Goal: Information Seeking & Learning: Compare options

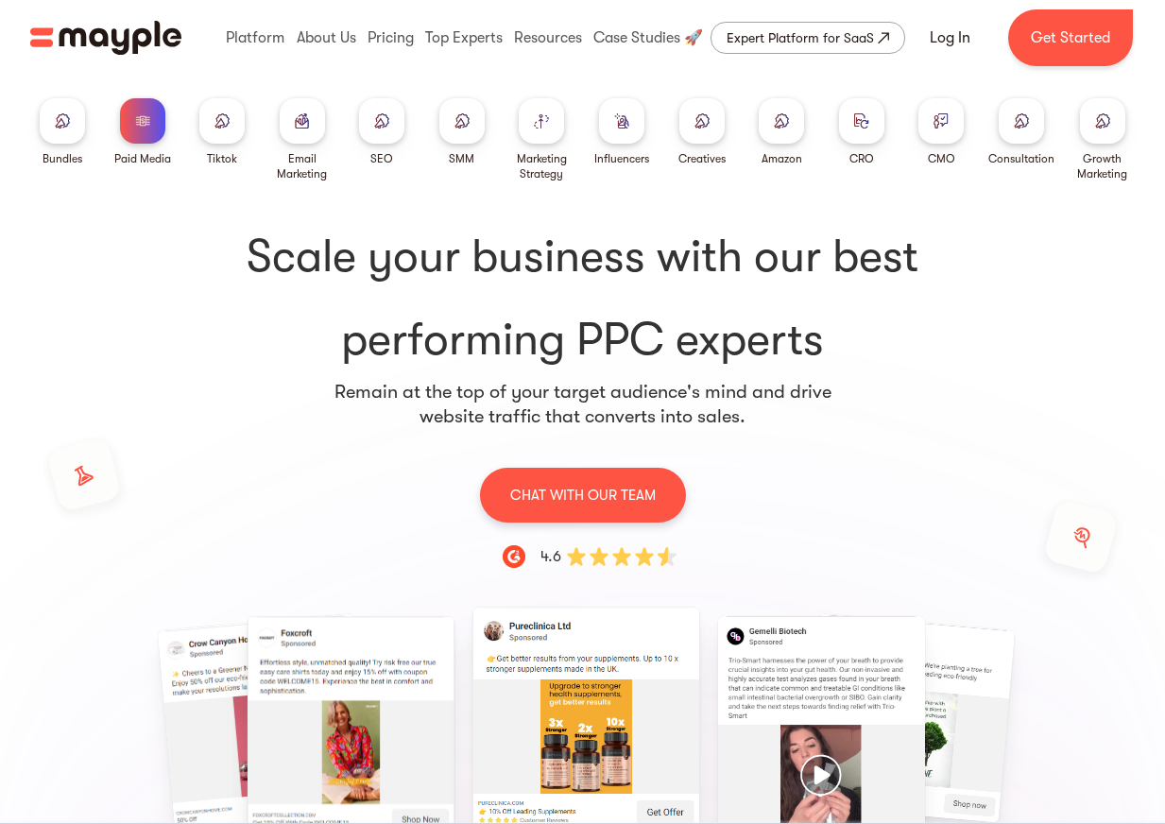
click at [702, 123] on img at bounding box center [701, 120] width 15 height 14
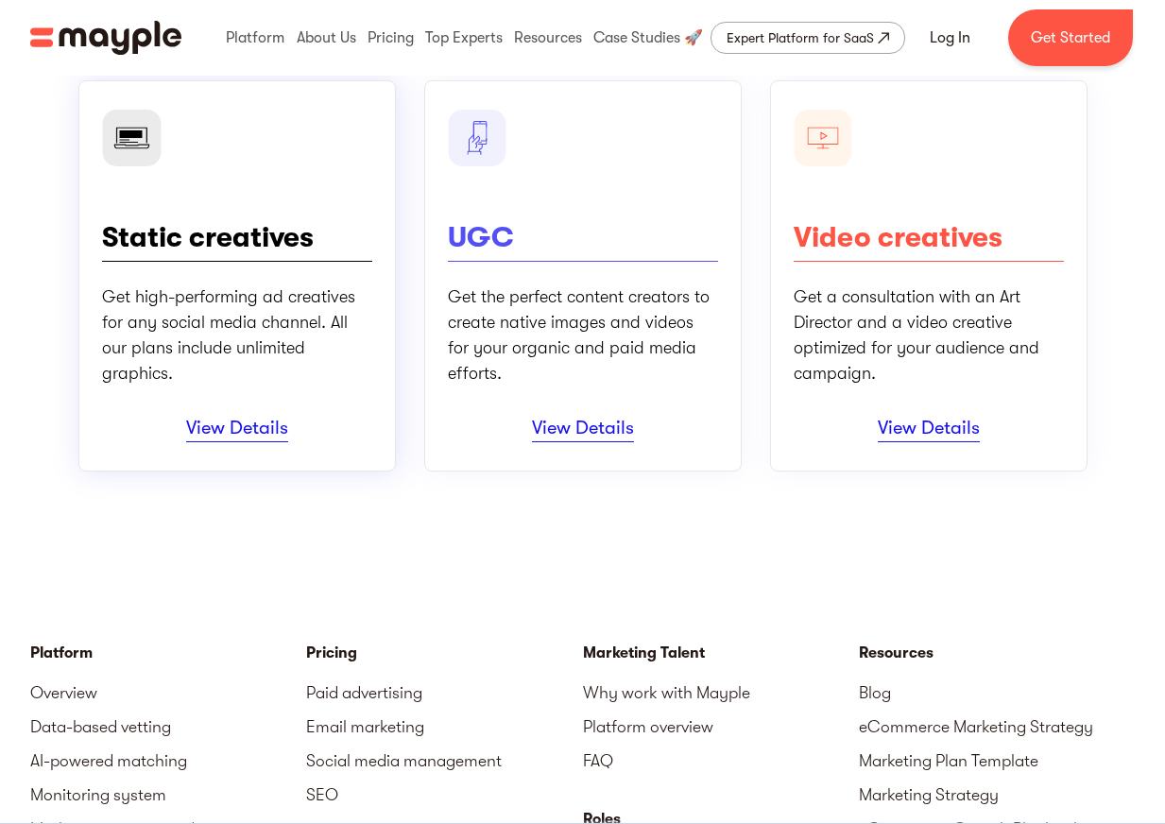
scroll to position [283, 0]
click at [936, 434] on link "View Details" at bounding box center [928, 429] width 102 height 26
click at [574, 418] on link "View Details" at bounding box center [583, 429] width 102 height 26
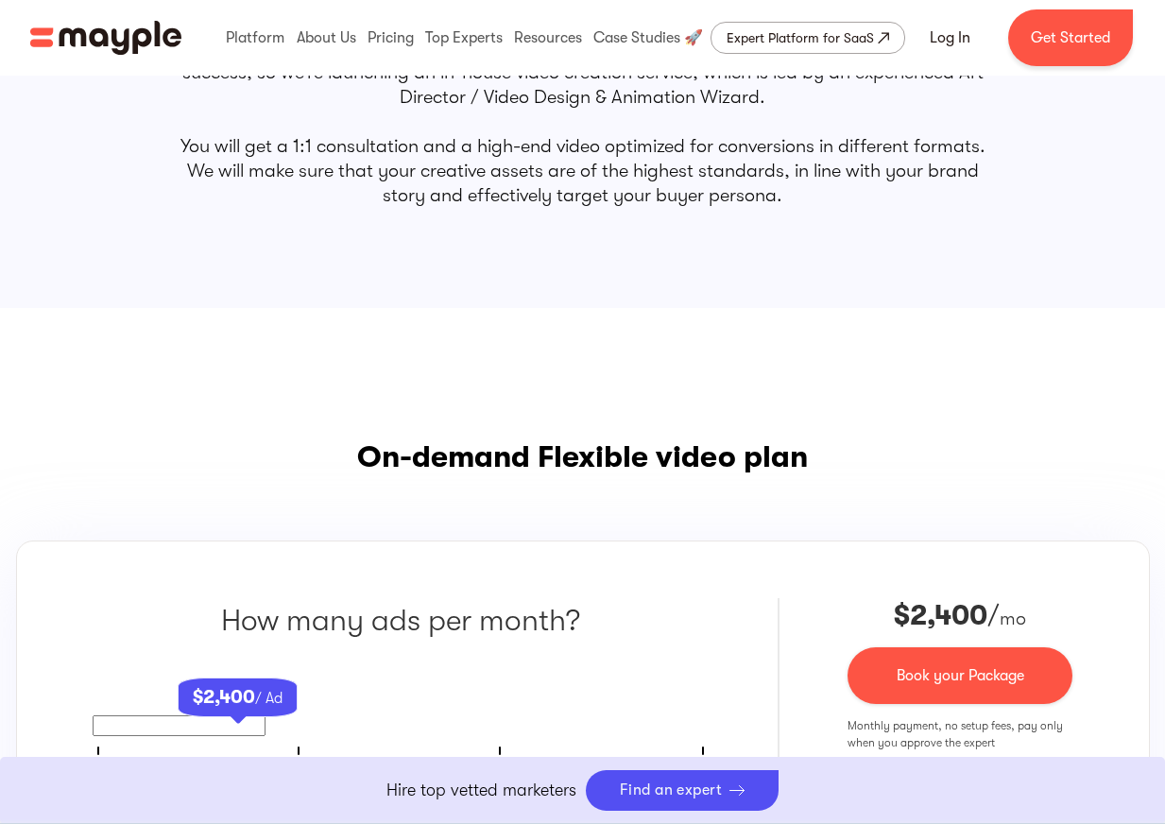
scroll to position [1228, 0]
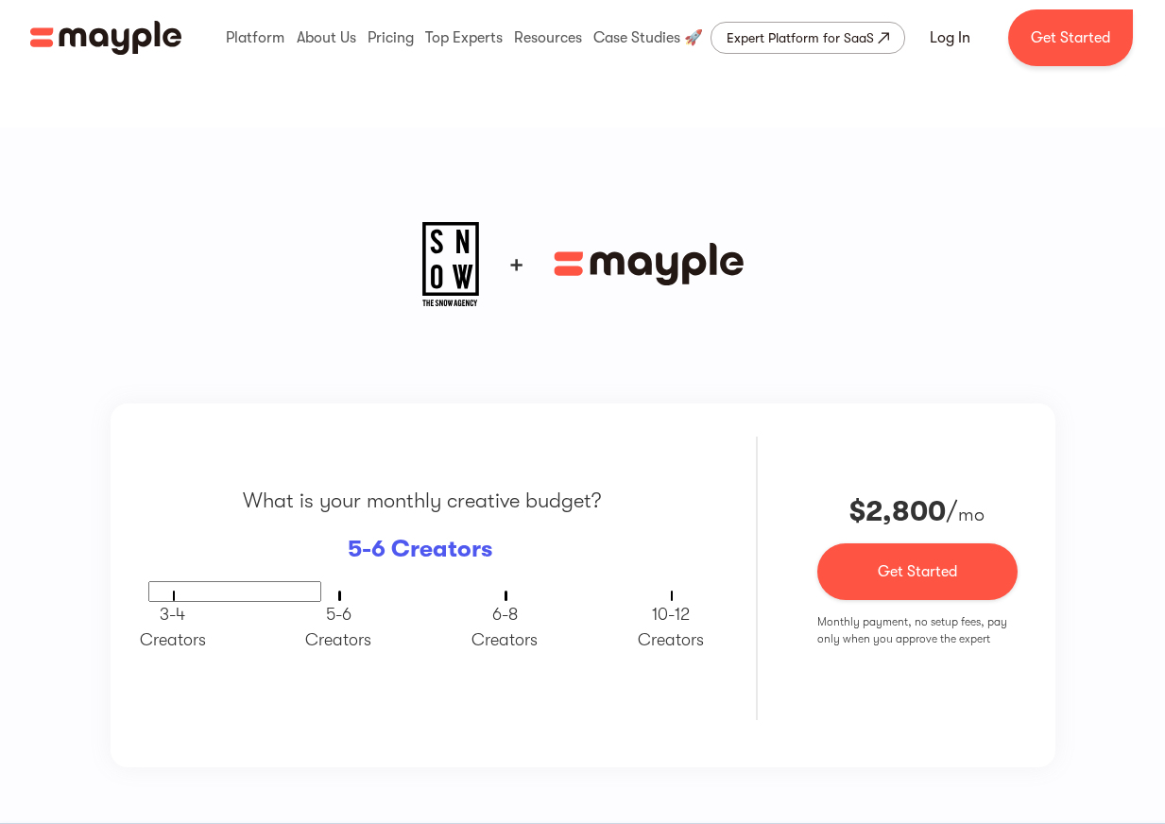
scroll to position [1417, 0]
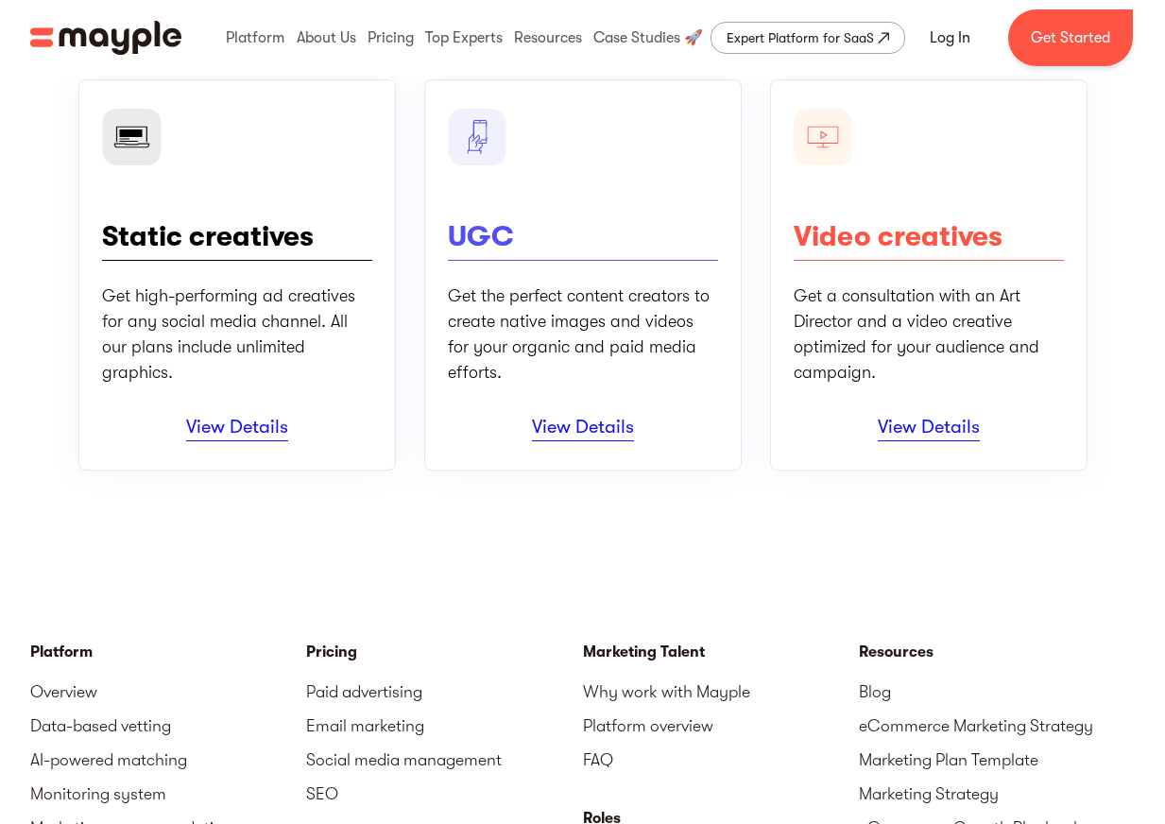
scroll to position [283, 0]
click at [221, 424] on link "View Details" at bounding box center [237, 429] width 102 height 26
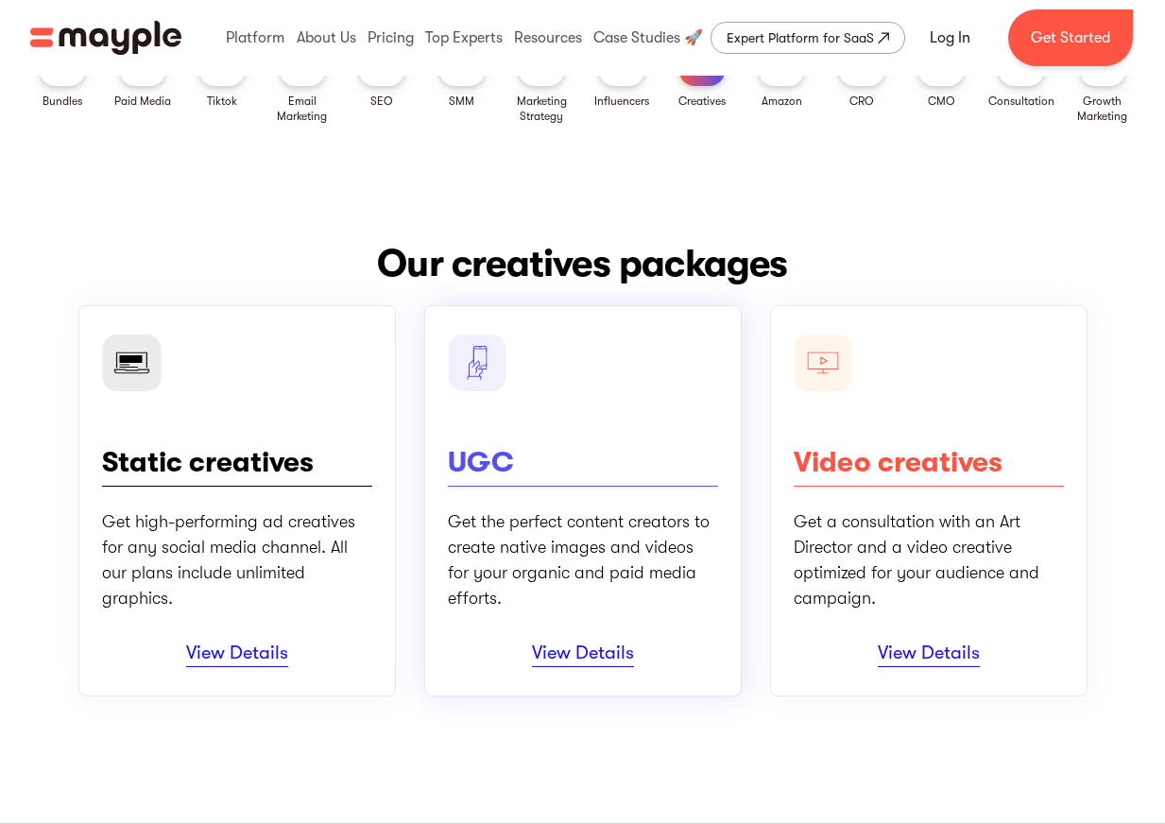
scroll to position [0, 0]
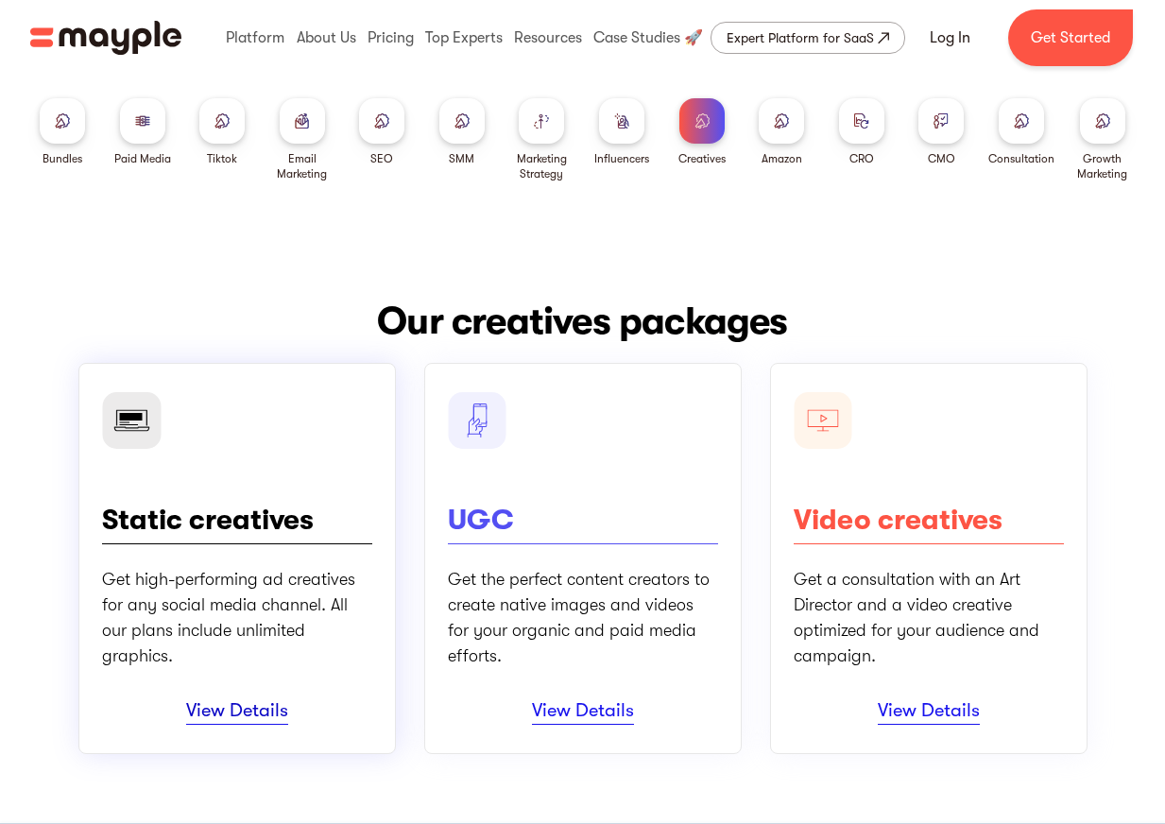
click at [232, 710] on link "View Details" at bounding box center [237, 712] width 102 height 26
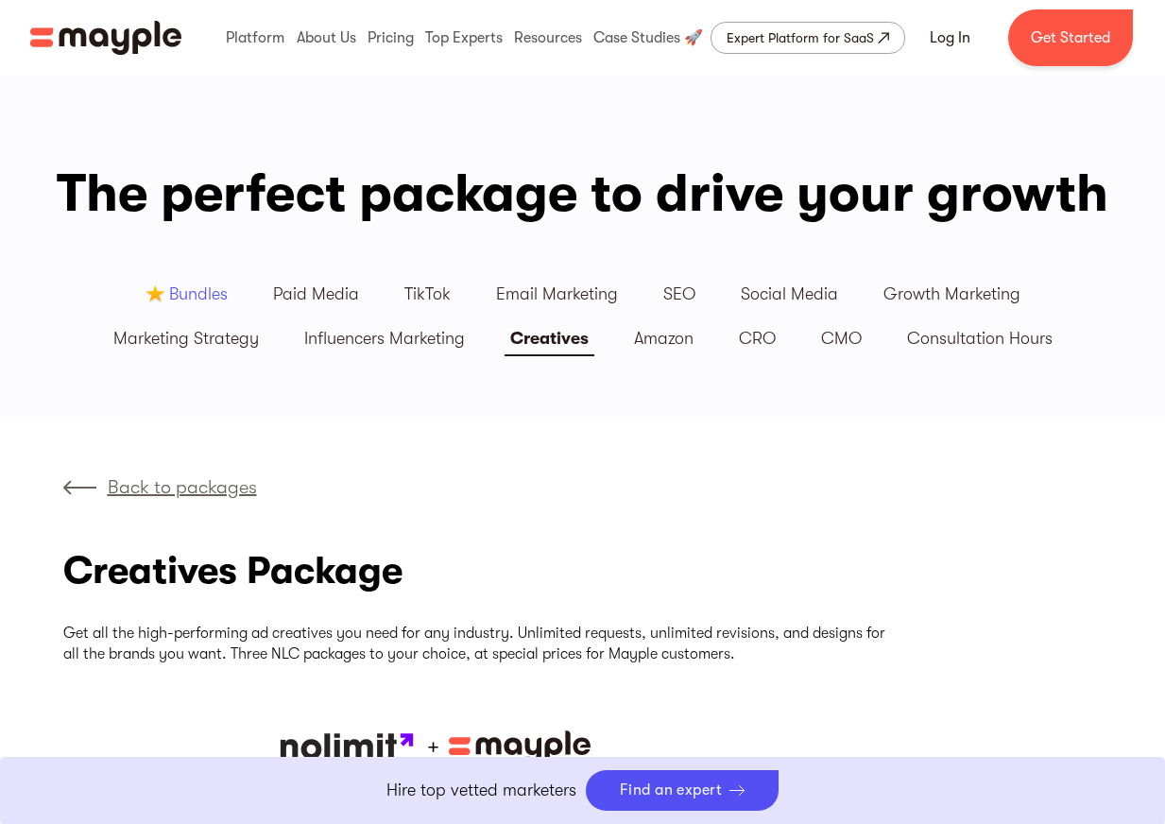
scroll to position [472, 0]
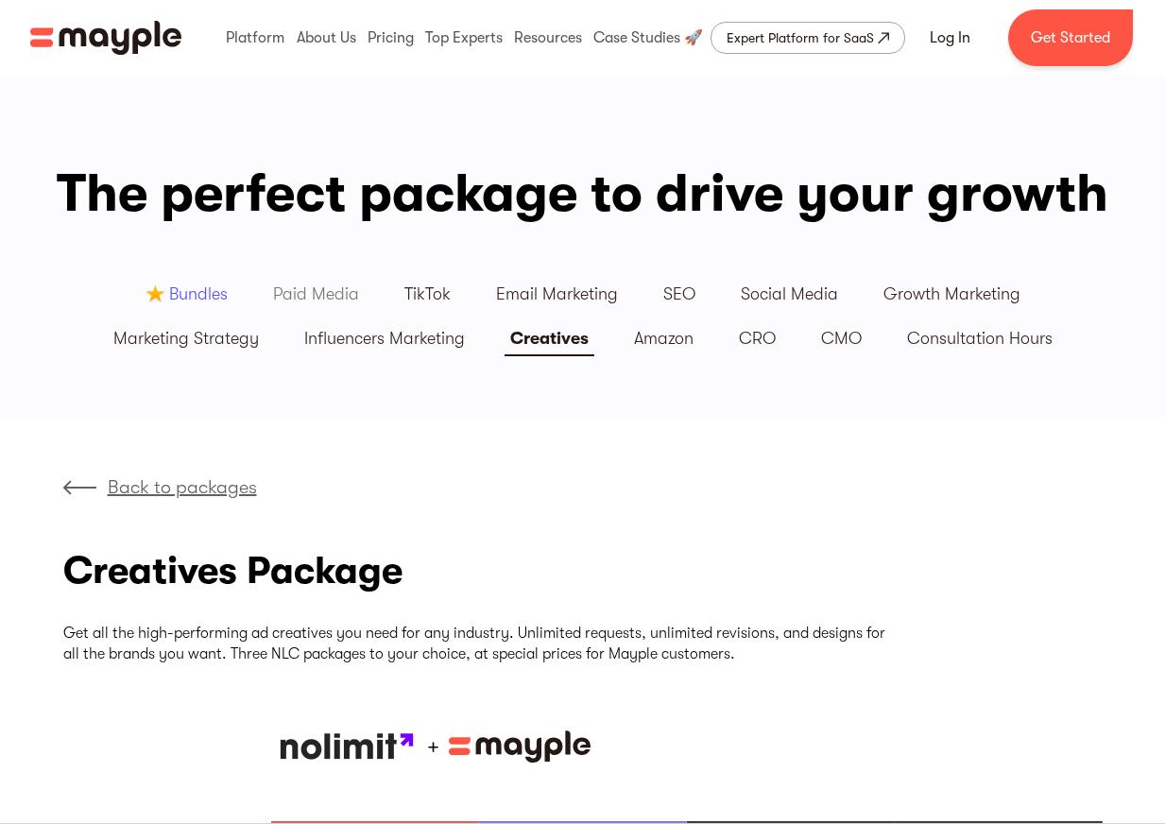
click at [315, 298] on div "Paid Media" at bounding box center [316, 294] width 86 height 22
click at [335, 288] on div "Paid Media" at bounding box center [316, 294] width 86 height 22
click at [207, 290] on div "Bundles" at bounding box center [198, 294] width 59 height 22
click at [368, 333] on div "Influencers Marketing" at bounding box center [384, 339] width 161 height 22
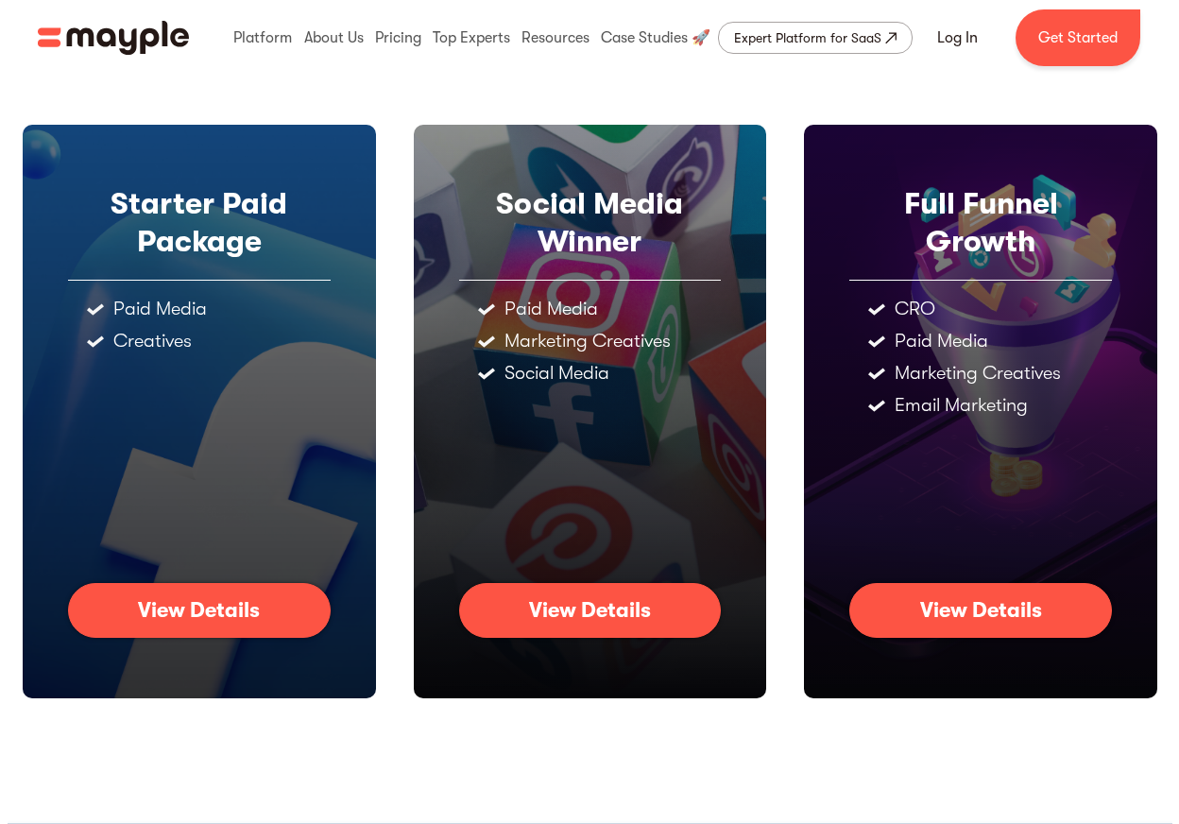
scroll to position [189, 0]
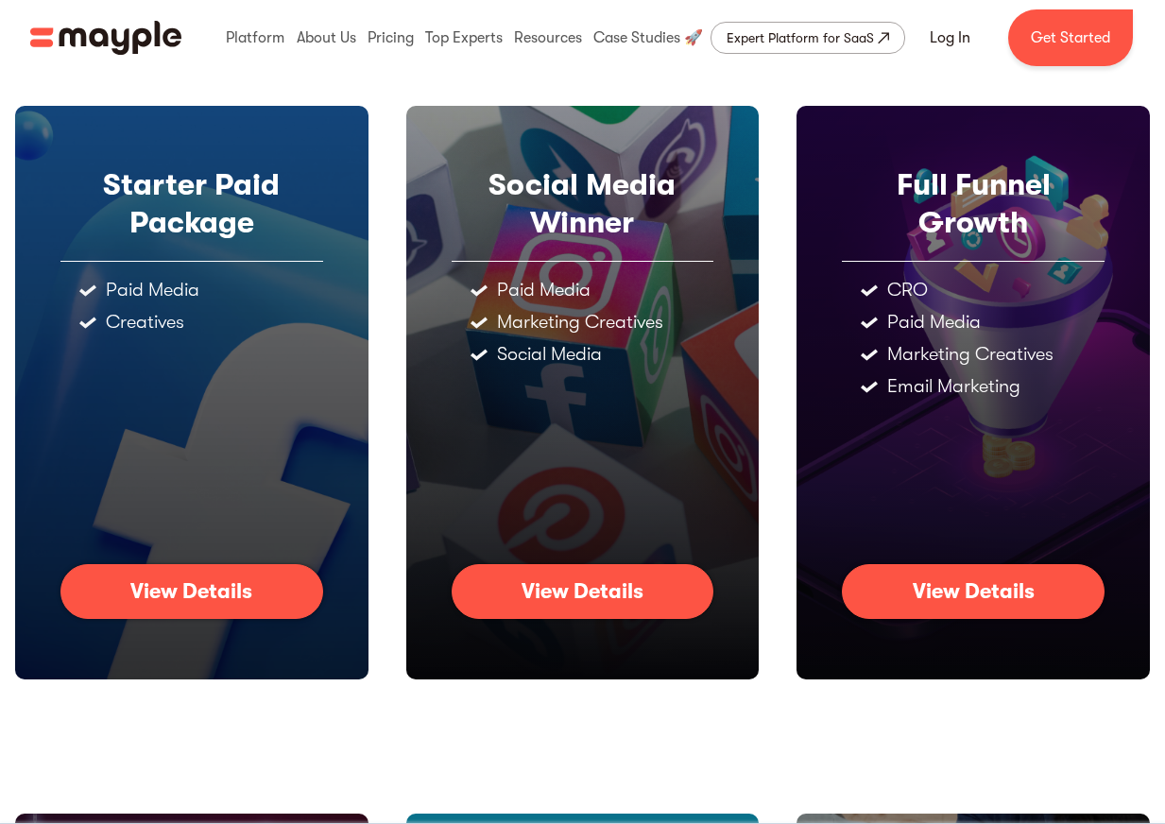
click at [587, 602] on div "View Details" at bounding box center [582, 591] width 122 height 25
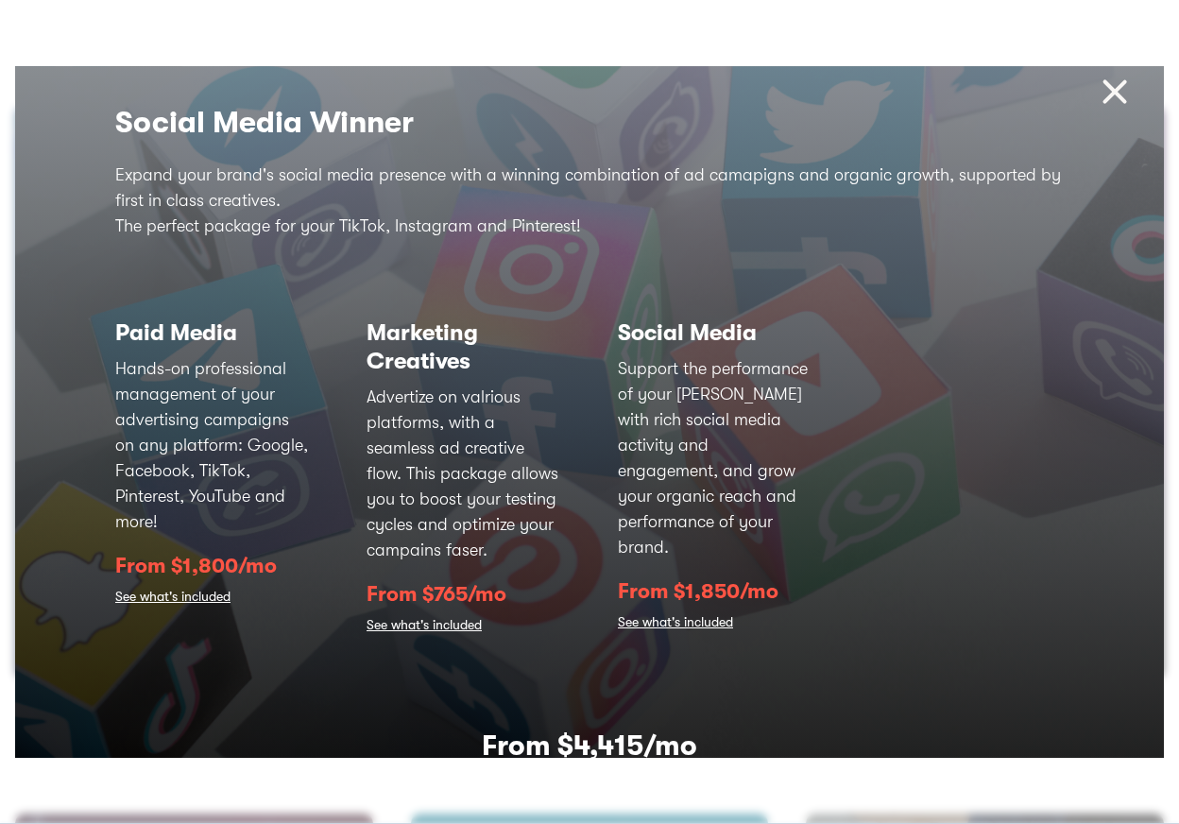
scroll to position [0, 0]
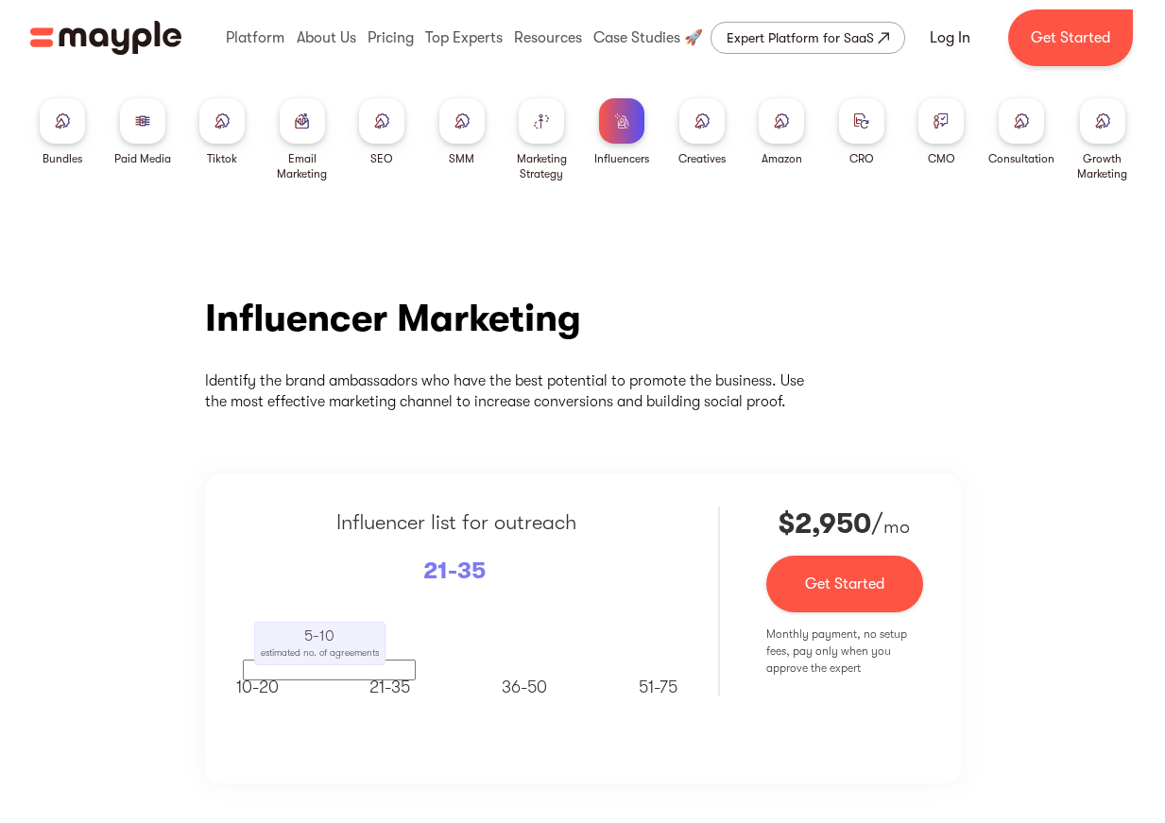
click at [52, 127] on div at bounding box center [62, 120] width 45 height 45
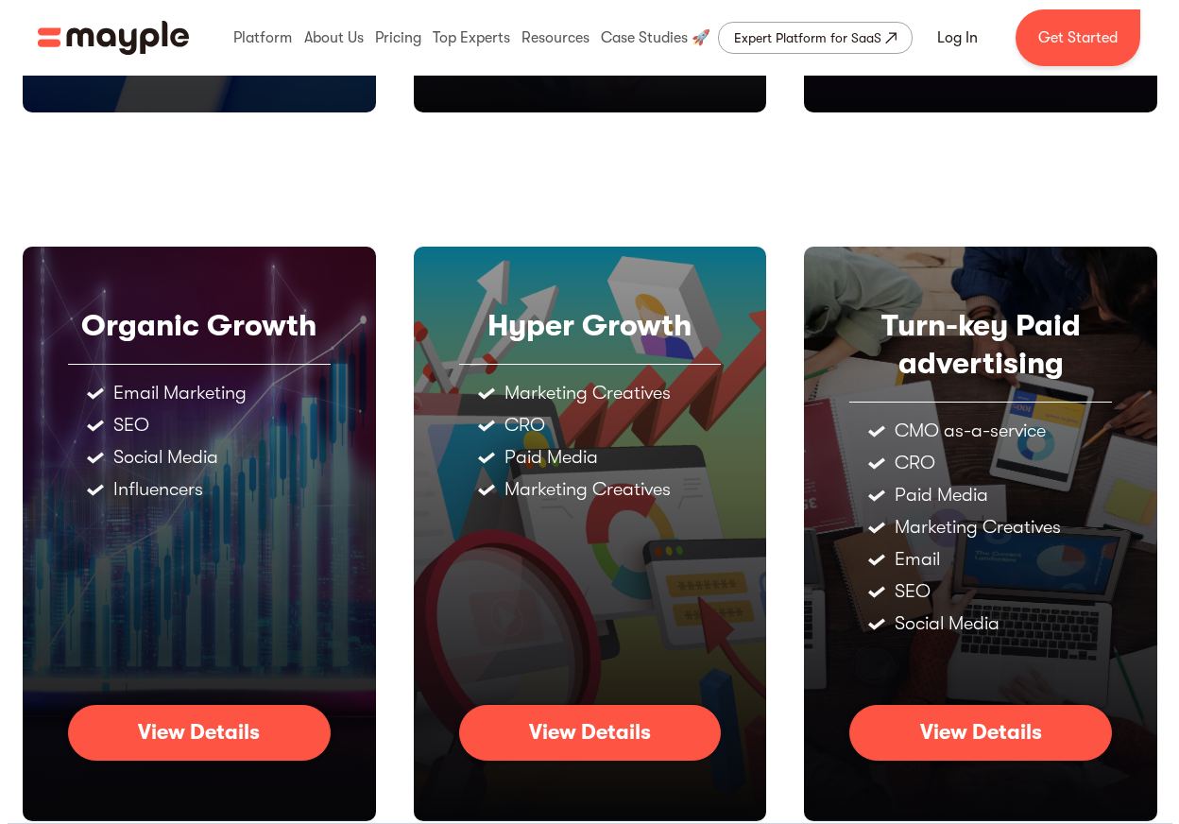
scroll to position [828, 0]
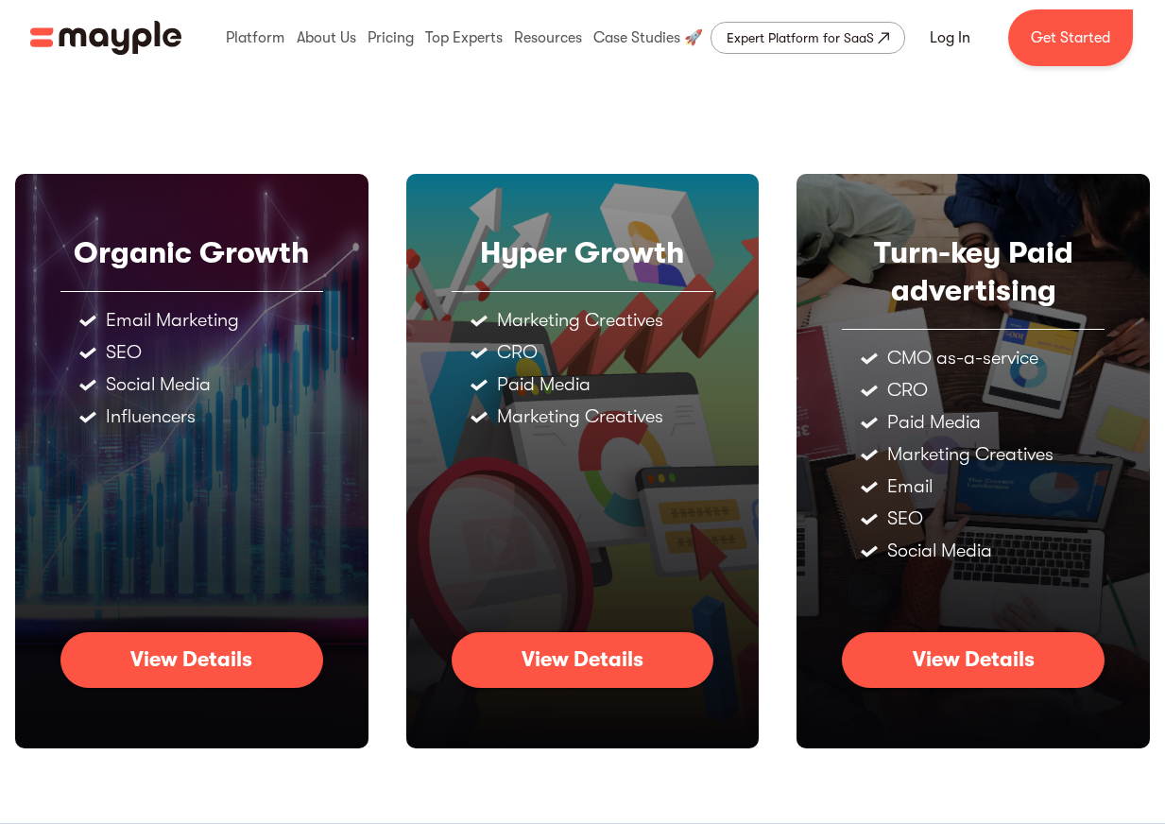
click at [975, 671] on div "View Details" at bounding box center [973, 659] width 122 height 25
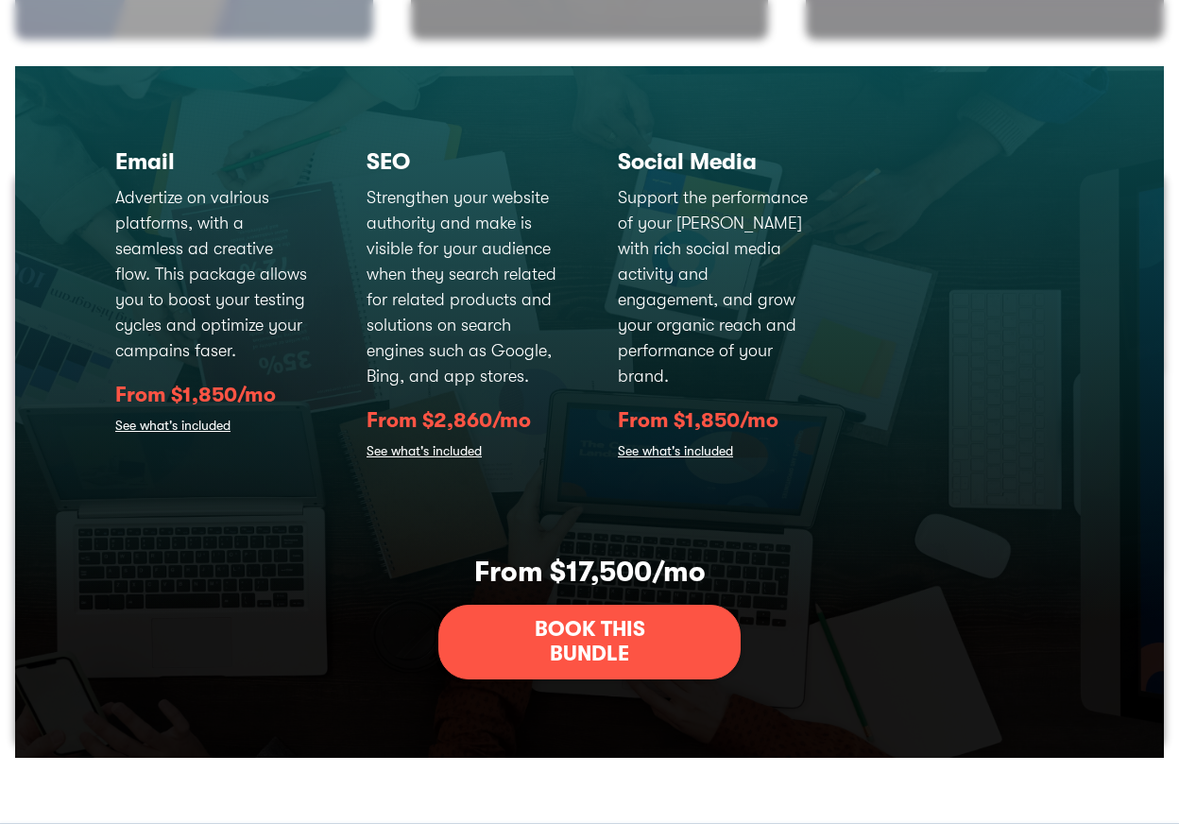
scroll to position [724, 0]
